Goal: Task Accomplishment & Management: Use online tool/utility

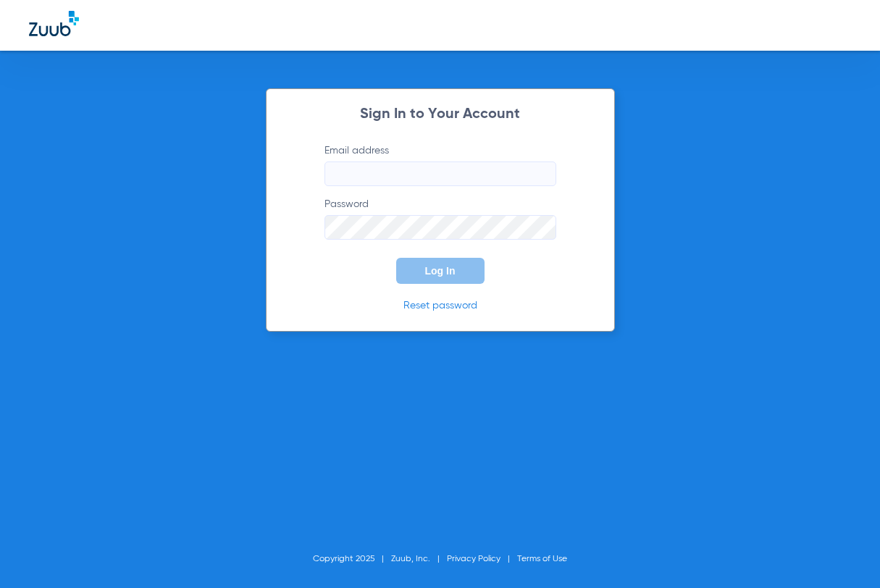
type input "[EMAIL_ADDRESS][DOMAIN_NAME]"
click at [439, 265] on span "Log In" at bounding box center [440, 271] width 30 height 12
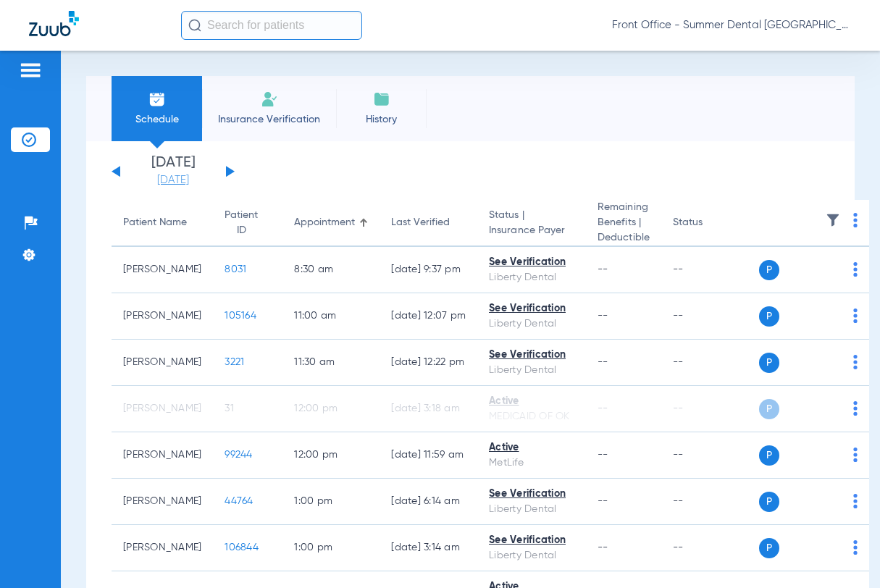
click at [199, 177] on link "[DATE]" at bounding box center [173, 180] width 87 height 14
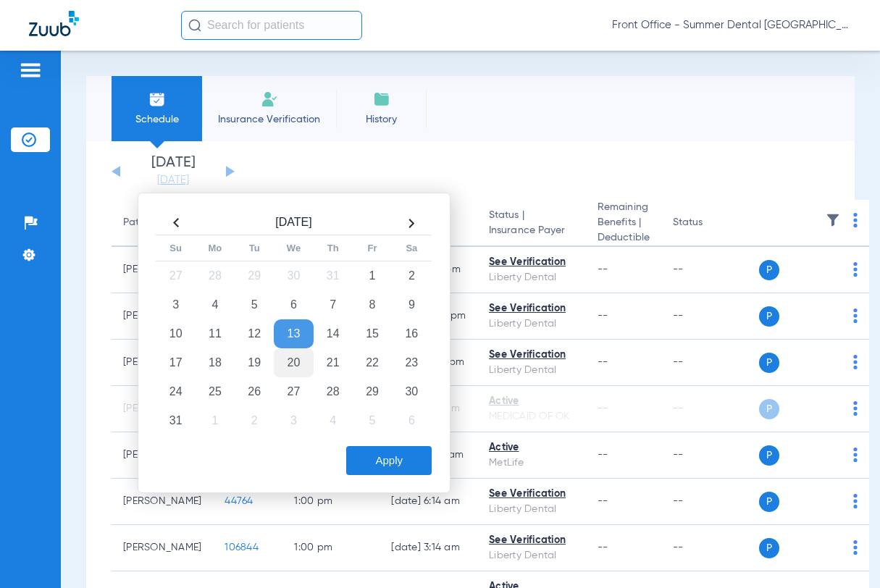
click at [301, 362] on td "20" at bounding box center [293, 363] width 39 height 29
click at [413, 459] on button "Apply" at bounding box center [389, 460] width 86 height 29
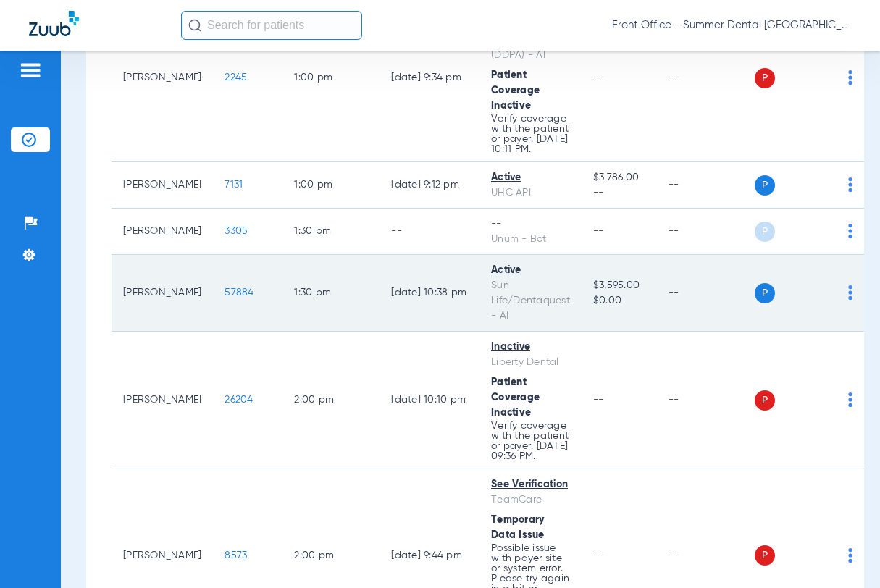
scroll to position [945, 0]
